Goal: Find specific page/section: Find specific page/section

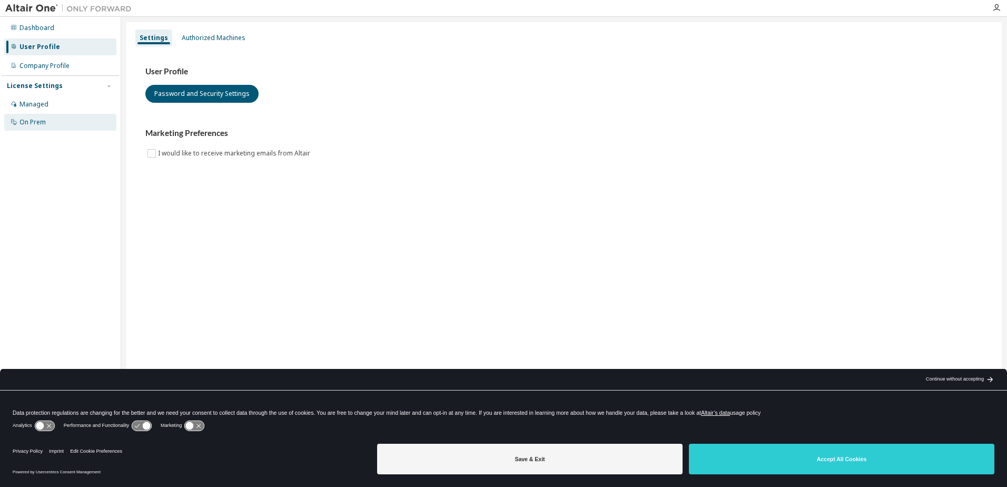
drag, startPoint x: 31, startPoint y: 100, endPoint x: 99, endPoint y: 116, distance: 70.3
click at [31, 100] on div "Managed" at bounding box center [33, 104] width 29 height 8
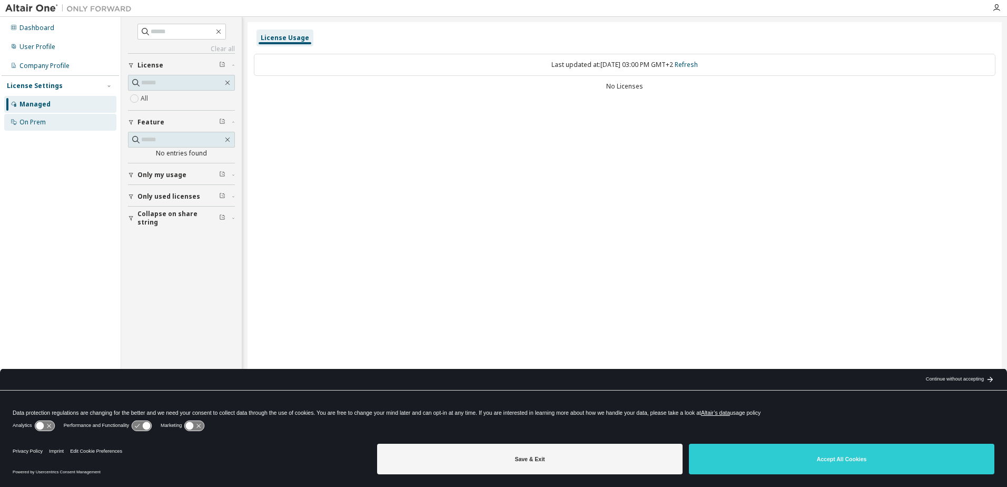
click at [24, 118] on div "On Prem" at bounding box center [32, 122] width 26 height 8
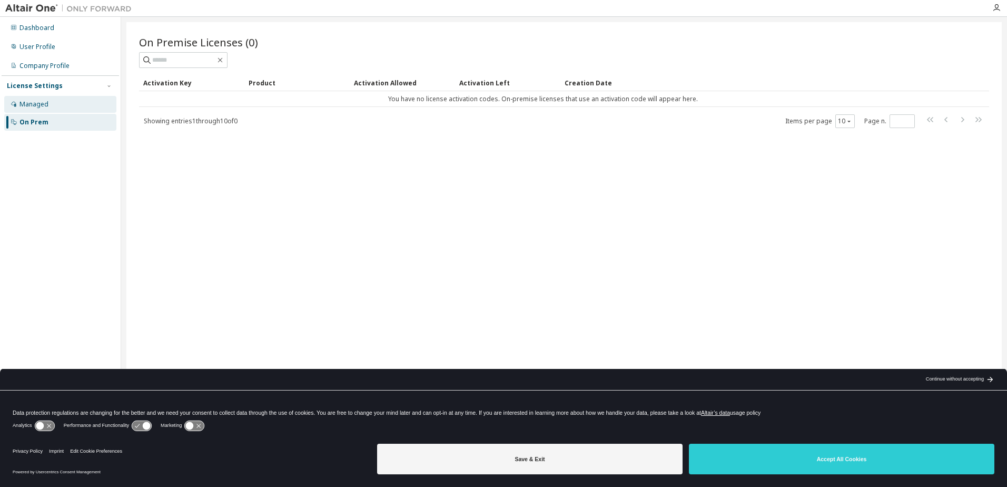
click at [30, 99] on div "Managed" at bounding box center [60, 104] width 112 height 17
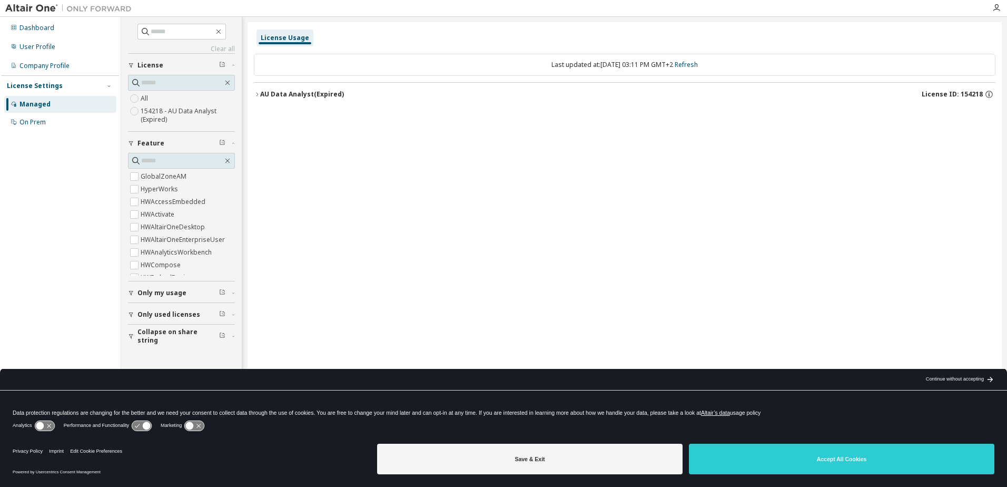
click at [31, 104] on div "Managed" at bounding box center [34, 104] width 31 height 8
click at [291, 34] on div "License Usage" at bounding box center [285, 38] width 48 height 8
